Goal: Task Accomplishment & Management: Use online tool/utility

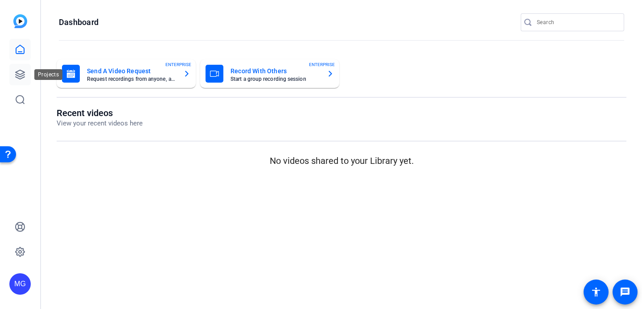
click at [21, 77] on icon at bounding box center [20, 74] width 11 height 11
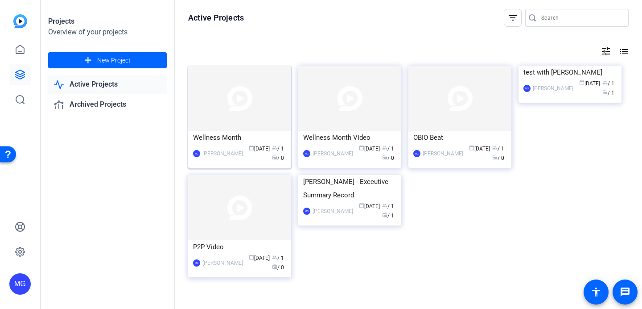
click at [263, 117] on img at bounding box center [239, 98] width 103 height 65
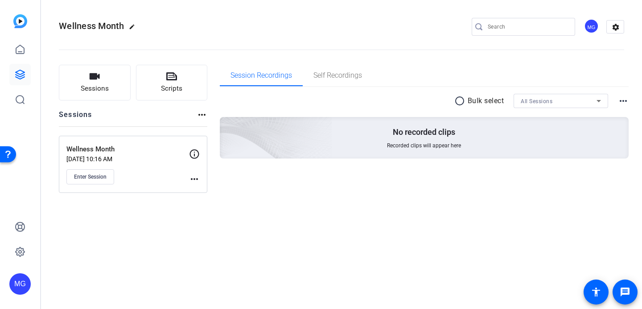
click at [195, 174] on mat-icon "more_horiz" at bounding box center [194, 178] width 11 height 11
click at [97, 175] on div at bounding box center [321, 154] width 642 height 309
click at [85, 177] on span "Enter Session" at bounding box center [90, 176] width 33 height 7
click at [96, 173] on span "Enter Session" at bounding box center [90, 176] width 33 height 7
click at [256, 77] on span "Session Recordings" at bounding box center [262, 75] width 62 height 7
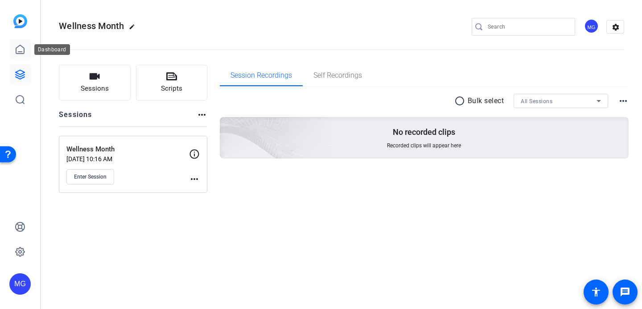
click at [18, 57] on link at bounding box center [19, 49] width 21 height 21
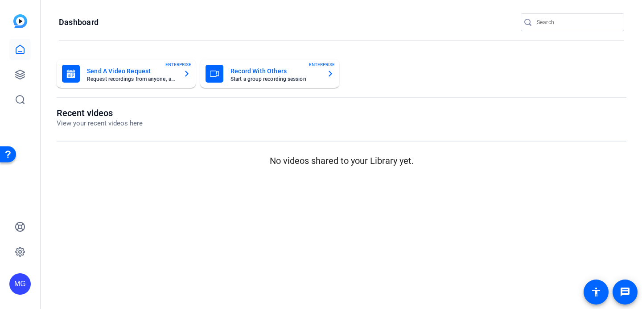
click at [129, 139] on div "Recent videos View your recent videos here No videos shared to your Library yet." at bounding box center [342, 137] width 570 height 60
click at [18, 69] on icon at bounding box center [20, 74] width 11 height 11
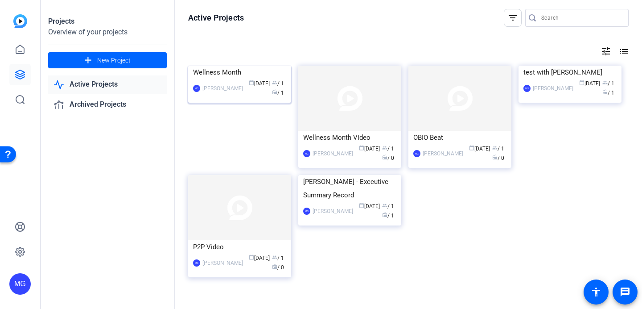
click at [241, 66] on img at bounding box center [239, 66] width 103 height 0
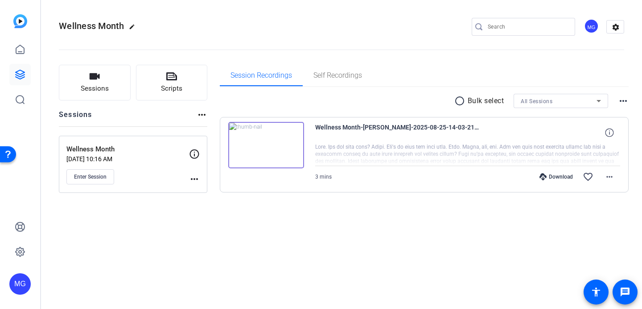
click at [563, 177] on div "Download" at bounding box center [556, 176] width 42 height 7
click at [613, 177] on mat-icon "more_horiz" at bounding box center [609, 176] width 11 height 11
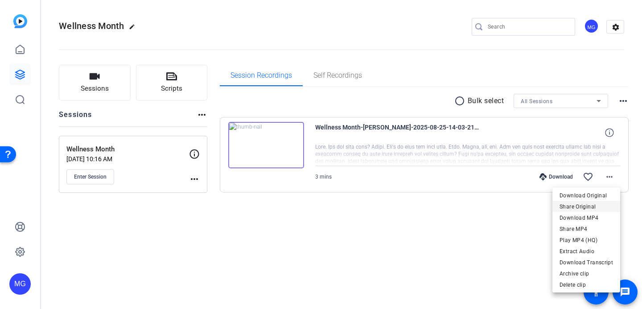
click at [600, 206] on span "Share Original" at bounding box center [587, 206] width 54 height 11
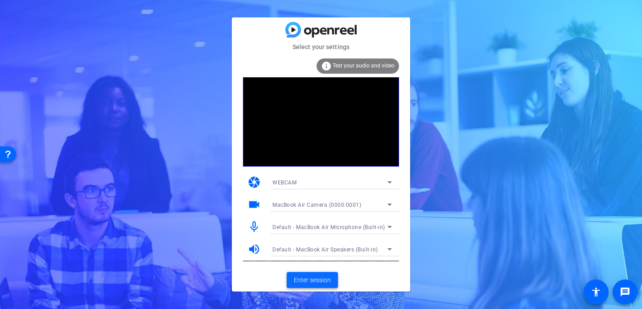
click at [322, 284] on span "Enter session" at bounding box center [312, 279] width 37 height 9
click at [319, 281] on span "Enter session" at bounding box center [312, 279] width 37 height 9
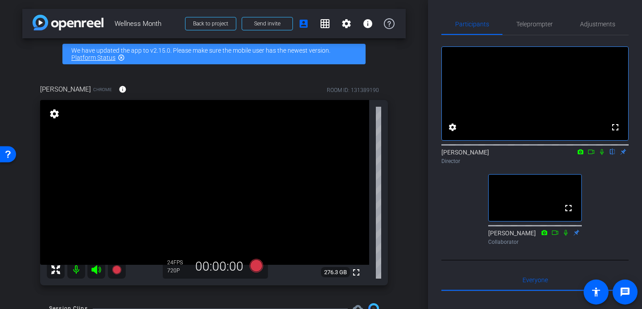
click at [256, 267] on icon at bounding box center [256, 265] width 13 height 13
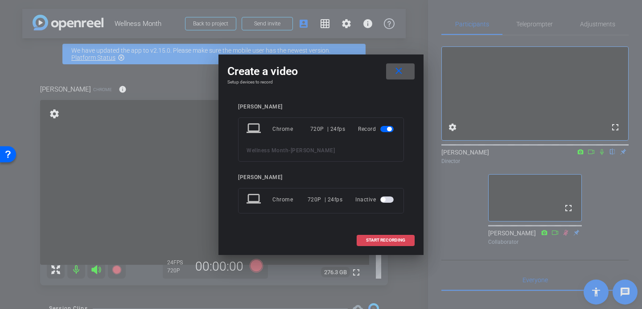
click at [407, 238] on span at bounding box center [385, 239] width 57 height 21
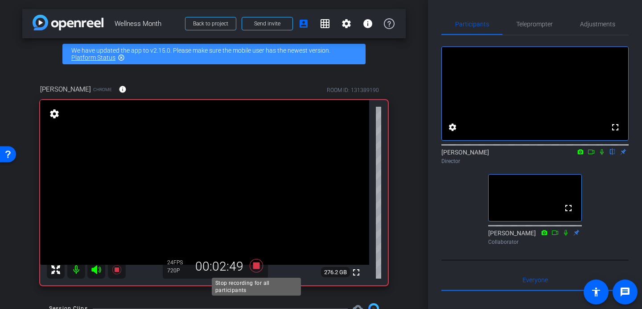
click at [256, 266] on icon at bounding box center [256, 265] width 13 height 13
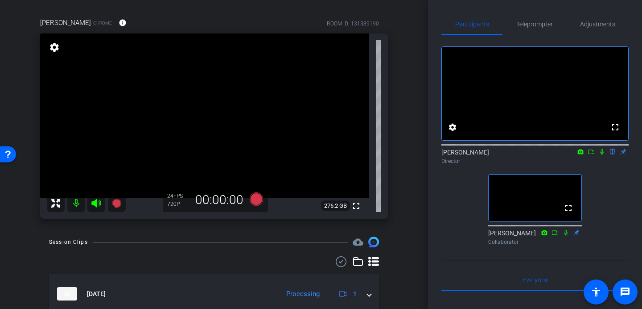
scroll to position [69, 0]
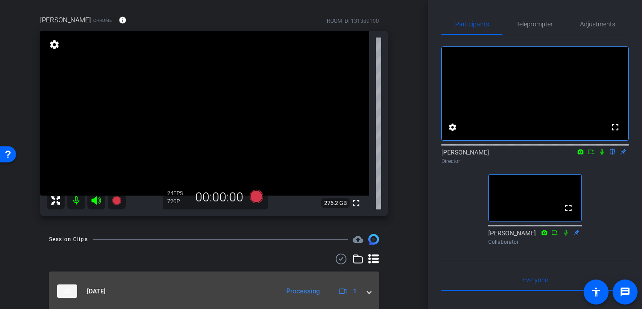
click at [371, 293] on mat-expansion-panel-header "Aug 25, 2025 Processing 1" at bounding box center [214, 290] width 330 height 39
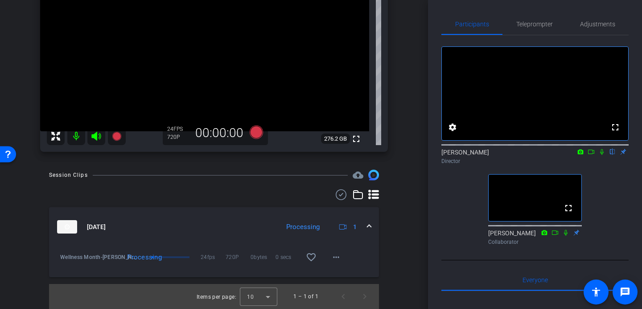
scroll to position [132, 0]
click at [370, 226] on span at bounding box center [369, 227] width 4 height 9
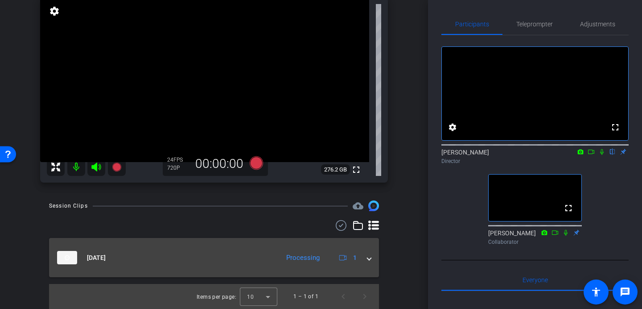
scroll to position [103, 0]
click at [371, 259] on span at bounding box center [369, 257] width 4 height 9
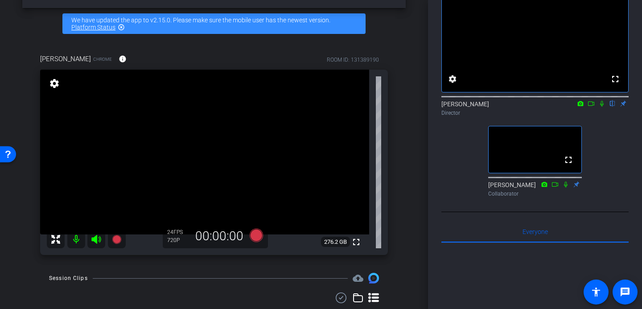
scroll to position [39, 0]
